Goal: Obtain resource: Download file/media

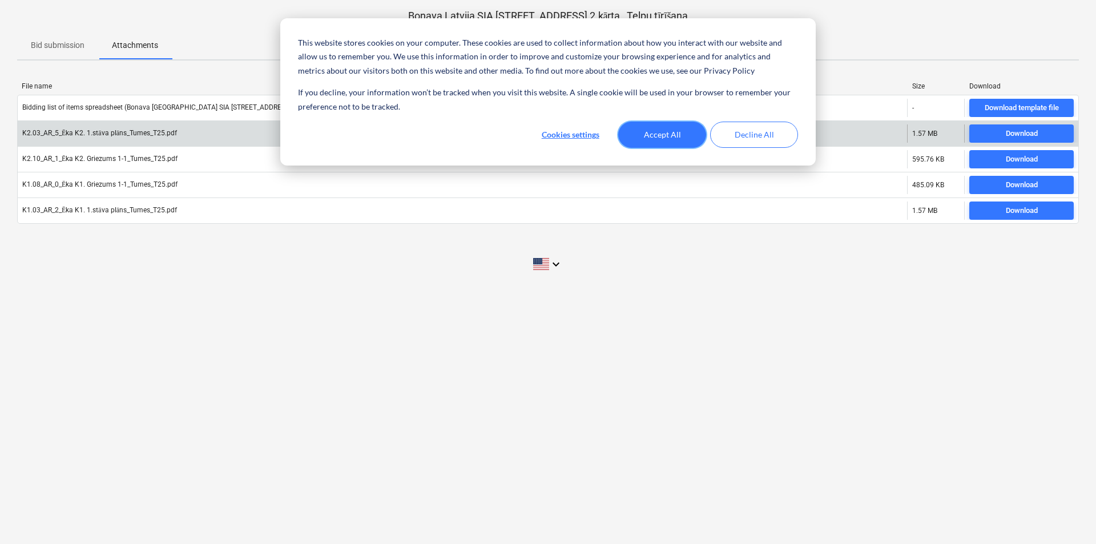
click at [678, 135] on button "Accept All" at bounding box center [662, 135] width 88 height 26
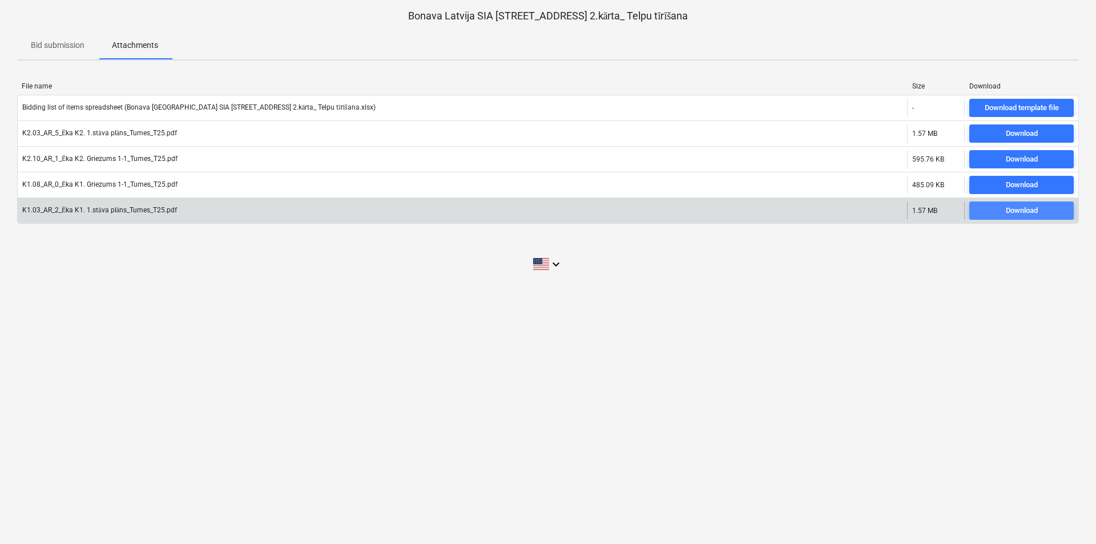
click at [996, 210] on span "Download" at bounding box center [1021, 210] width 95 height 13
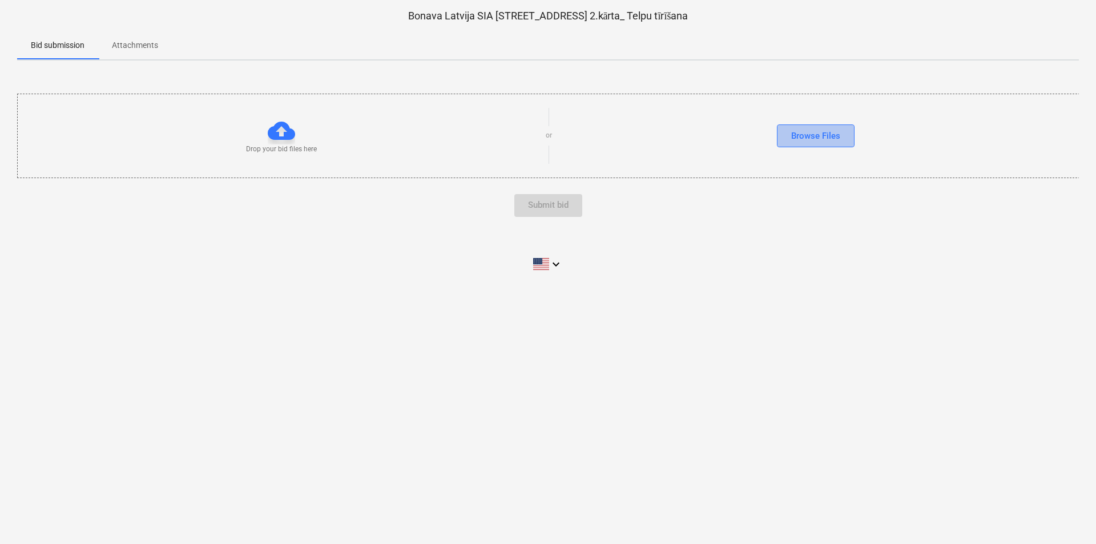
click at [829, 133] on div "Browse Files" at bounding box center [815, 135] width 49 height 15
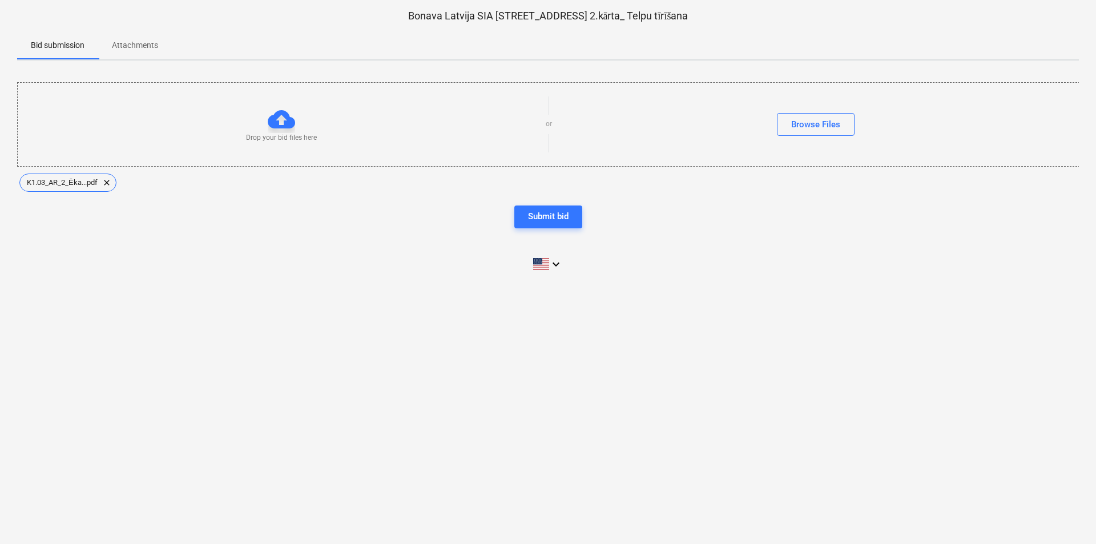
click at [280, 116] on div at bounding box center [281, 119] width 27 height 27
click at [63, 180] on span "K1.03_AR_2_Ēka...pdf" at bounding box center [62, 182] width 85 height 9
click at [63, 178] on span "K1.03_AR_2_Ēka...pdf" at bounding box center [62, 182] width 85 height 9
click at [533, 218] on div "Submit bid" at bounding box center [548, 216] width 41 height 15
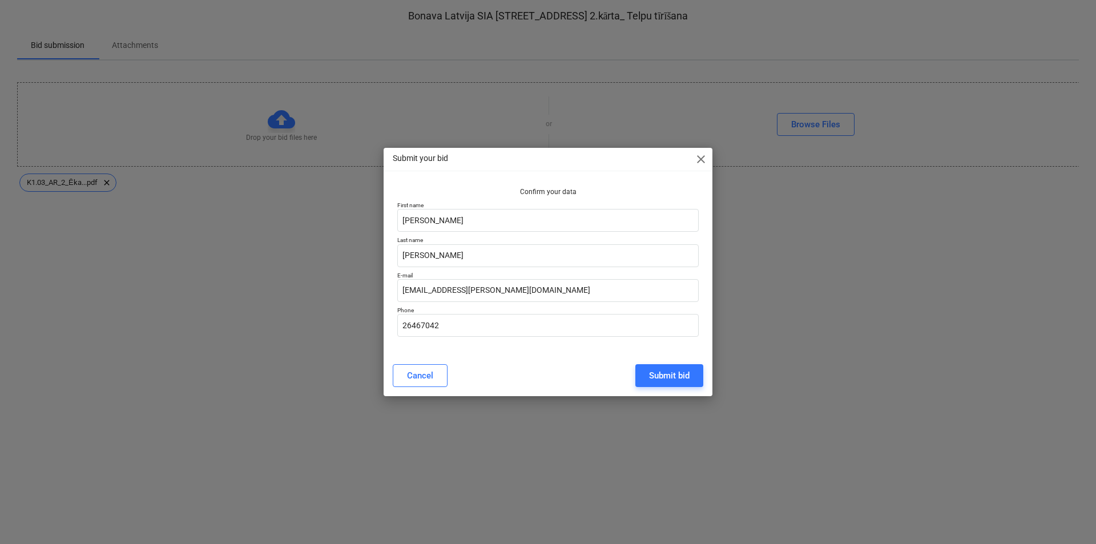
click at [701, 151] on div "Submit your bid close" at bounding box center [548, 159] width 329 height 23
click at [701, 156] on span "close" at bounding box center [701, 159] width 14 height 14
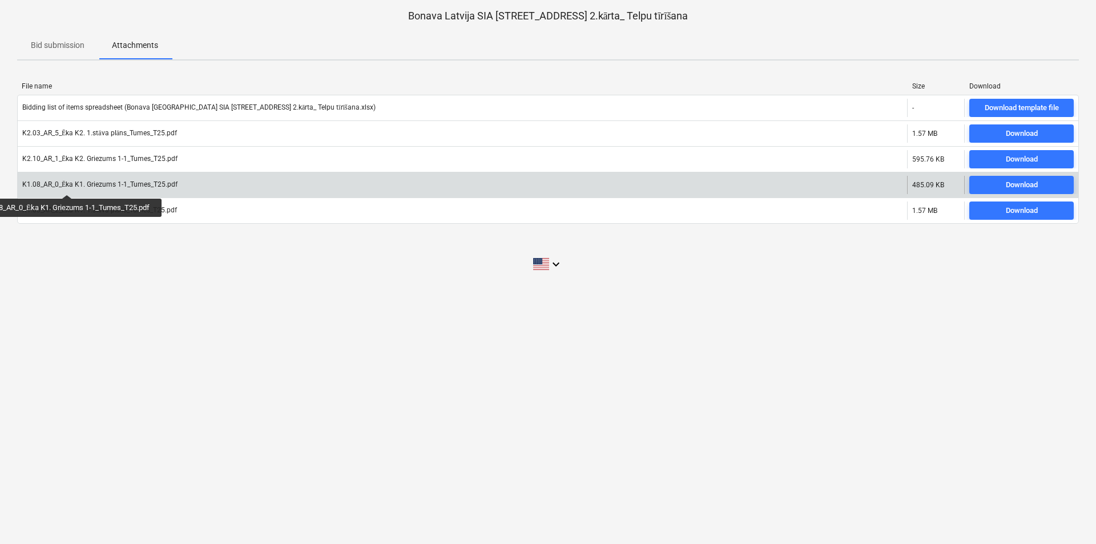
click at [68, 184] on div "K1.08_AR_0_Ēka K1. Griezums 1-1_Tumes_T25.pdf" at bounding box center [99, 184] width 155 height 9
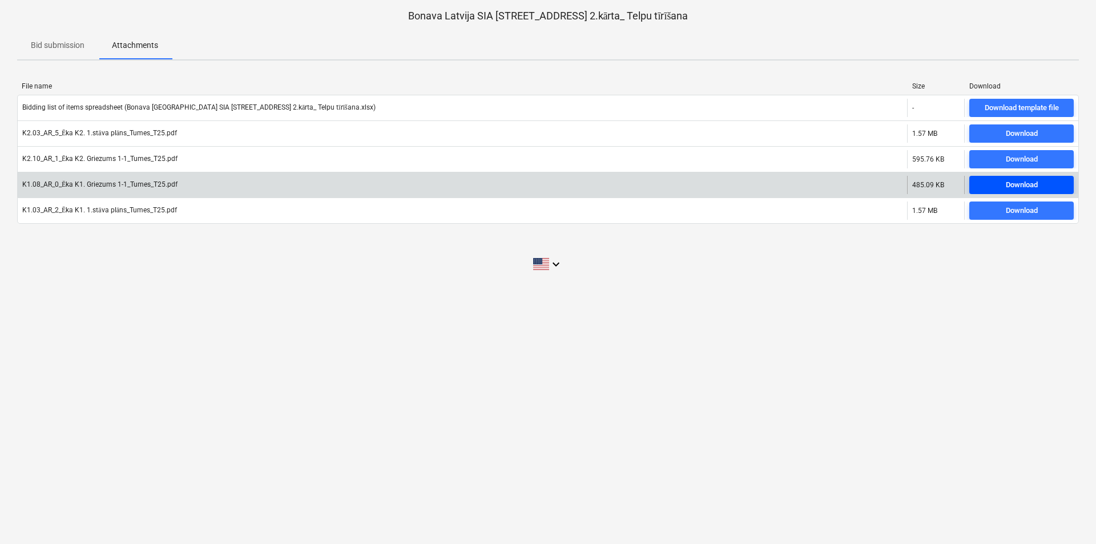
click at [1020, 185] on div "Download" at bounding box center [1022, 185] width 32 height 13
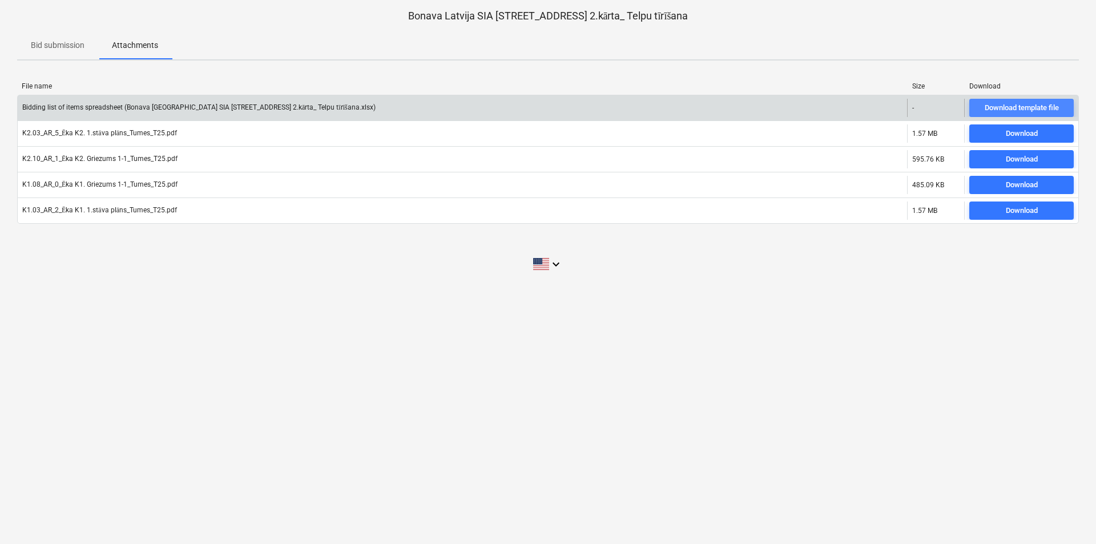
click at [996, 109] on div "Download template file" at bounding box center [1022, 108] width 74 height 13
